Goal: Navigation & Orientation: Find specific page/section

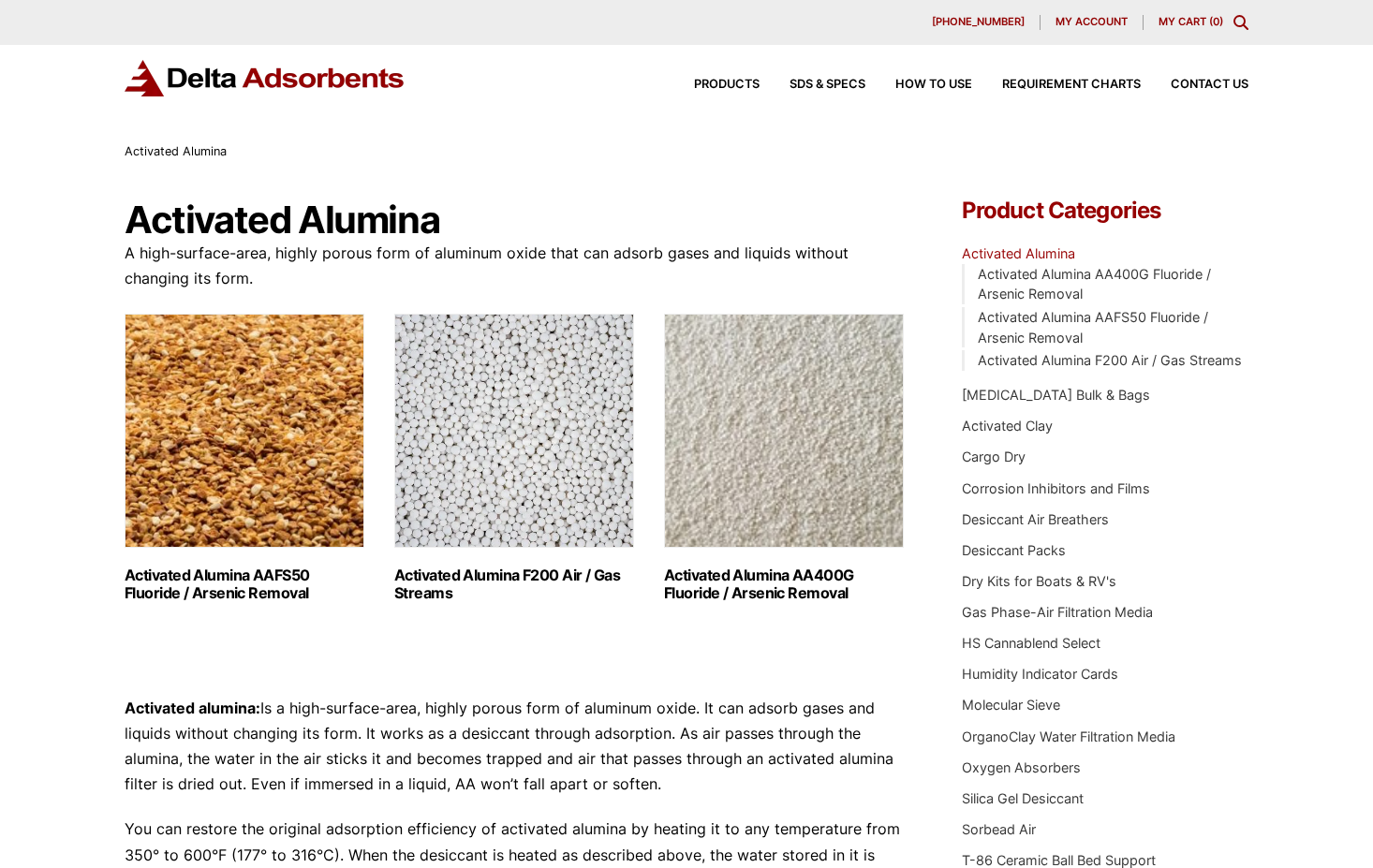
click at [435, 492] on img "Visit product category Activated Alumina F200 Air / Gas Streams" at bounding box center [514, 431] width 240 height 234
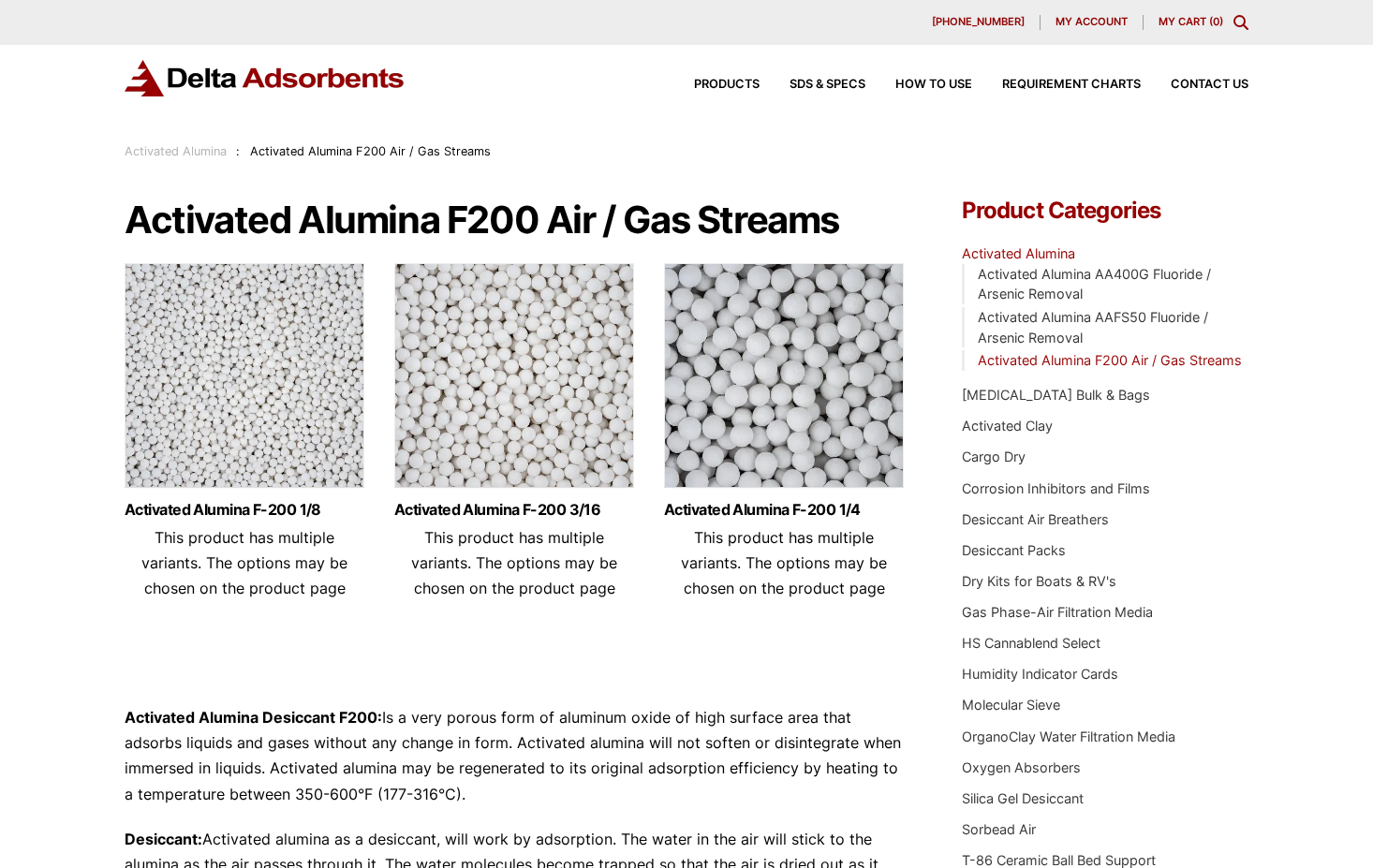
click at [741, 75] on div "Products SDS & SPECS How to Use Requirement Charts Contact Us" at bounding box center [957, 85] width 600 height 28
click at [736, 83] on span "Products" at bounding box center [727, 85] width 66 height 12
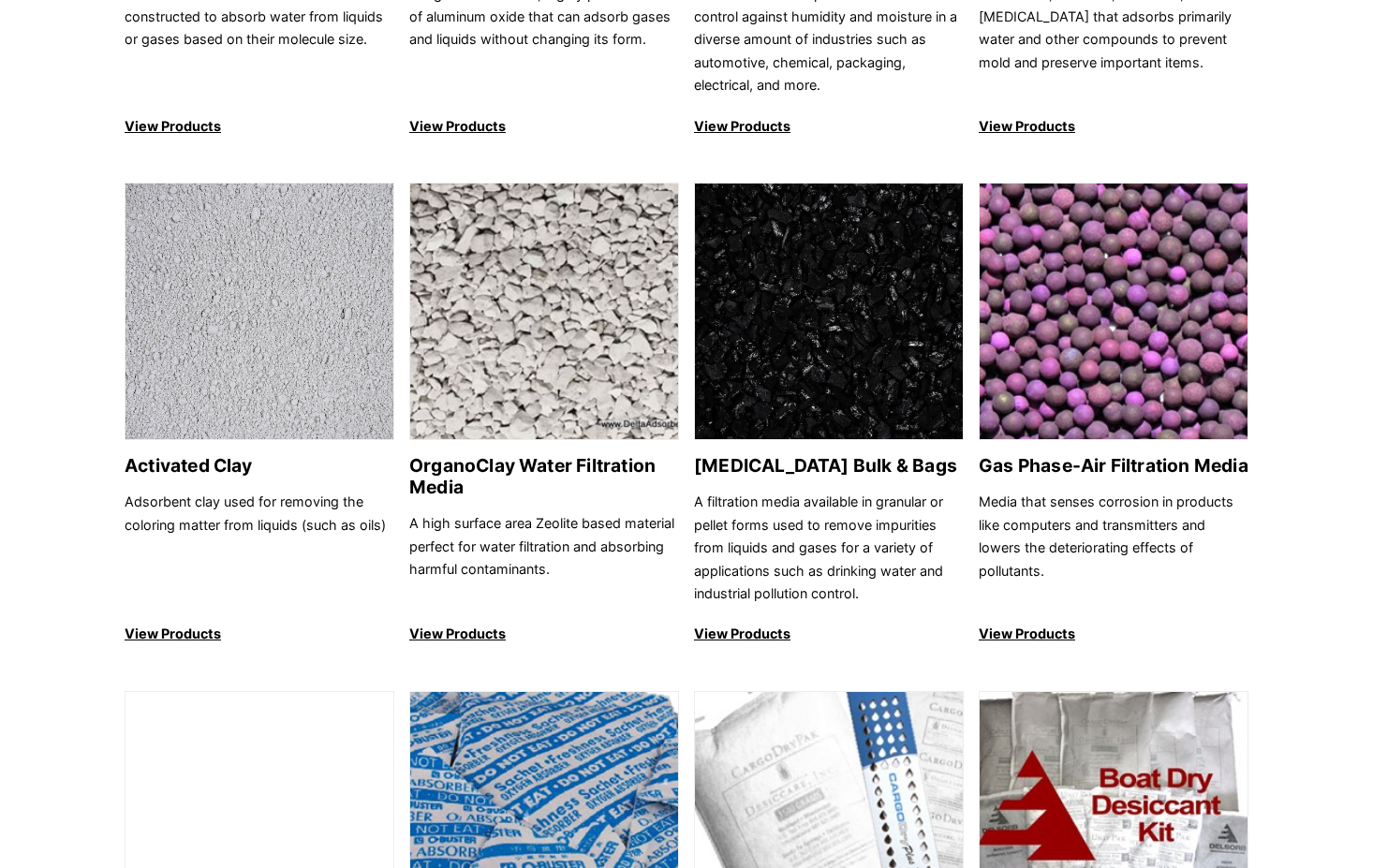
scroll to position [93, 0]
